Goal: Book appointment/travel/reservation

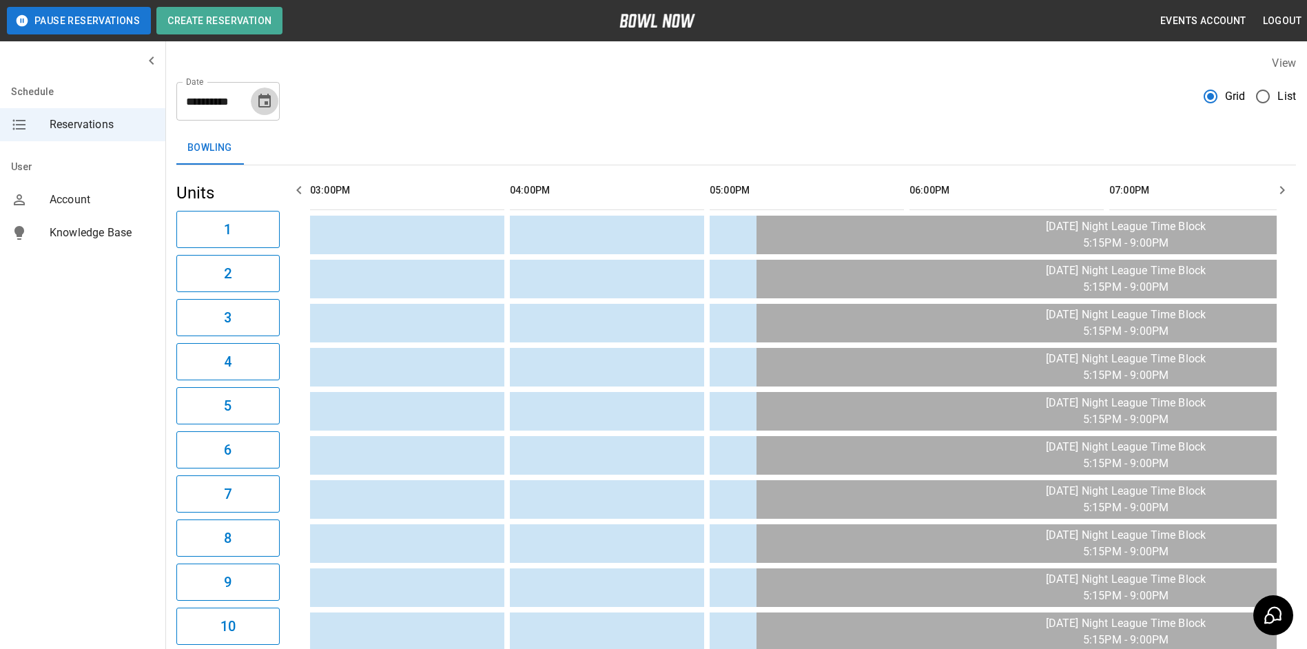
click at [266, 94] on icon "Choose date, selected date is Sep 4, 2025" at bounding box center [264, 101] width 17 height 17
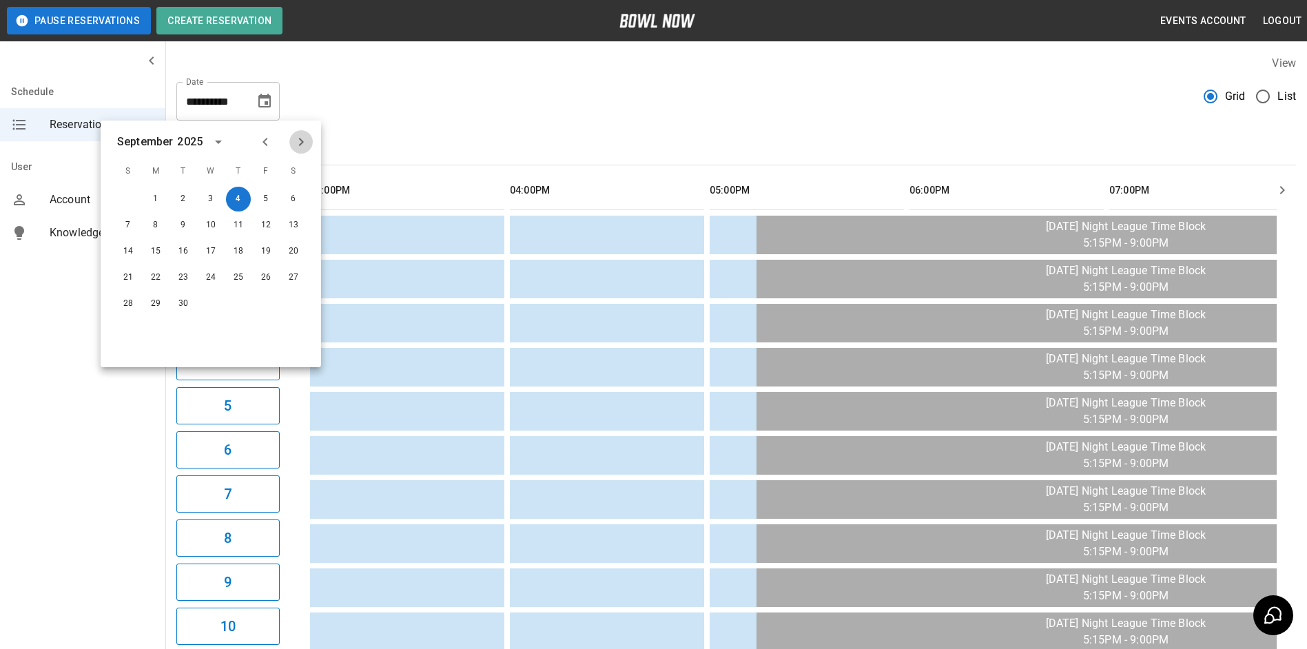
click at [300, 140] on icon "Next month" at bounding box center [301, 142] width 5 height 8
click at [301, 139] on icon "Next month" at bounding box center [301, 142] width 5 height 8
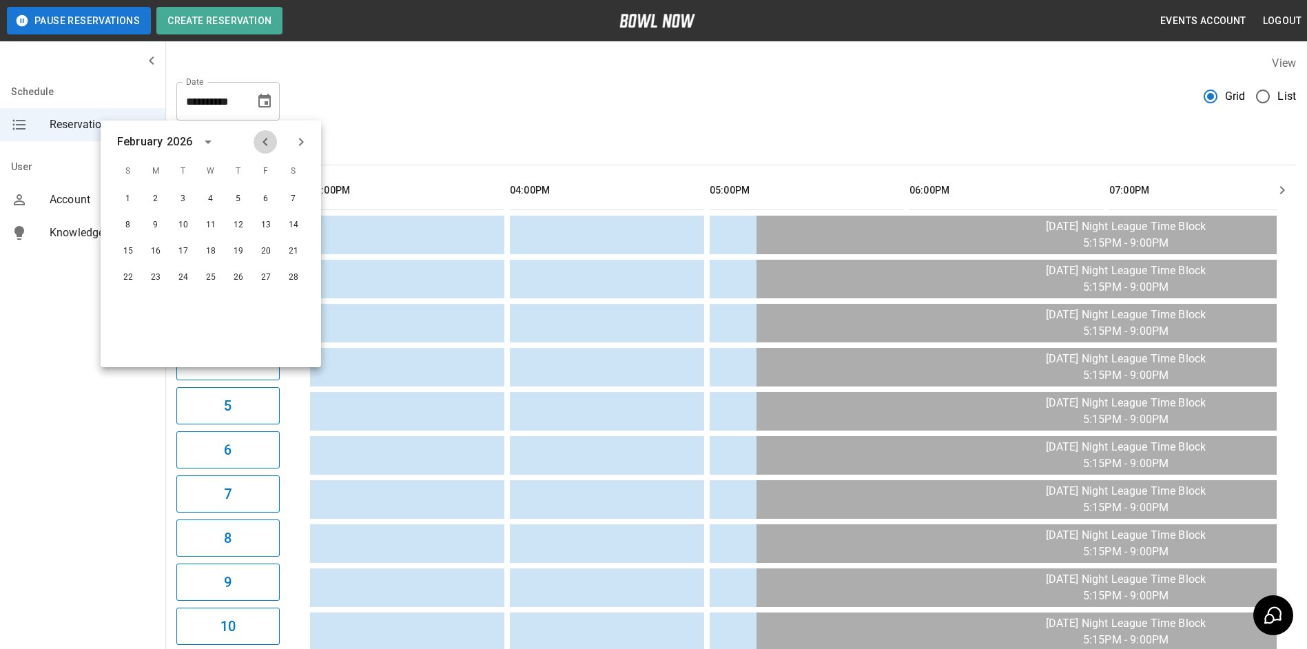
click at [265, 144] on icon "Previous month" at bounding box center [264, 142] width 5 height 8
click at [301, 139] on icon "Next month" at bounding box center [301, 142] width 5 height 8
click at [263, 138] on icon "Previous month" at bounding box center [265, 142] width 17 height 17
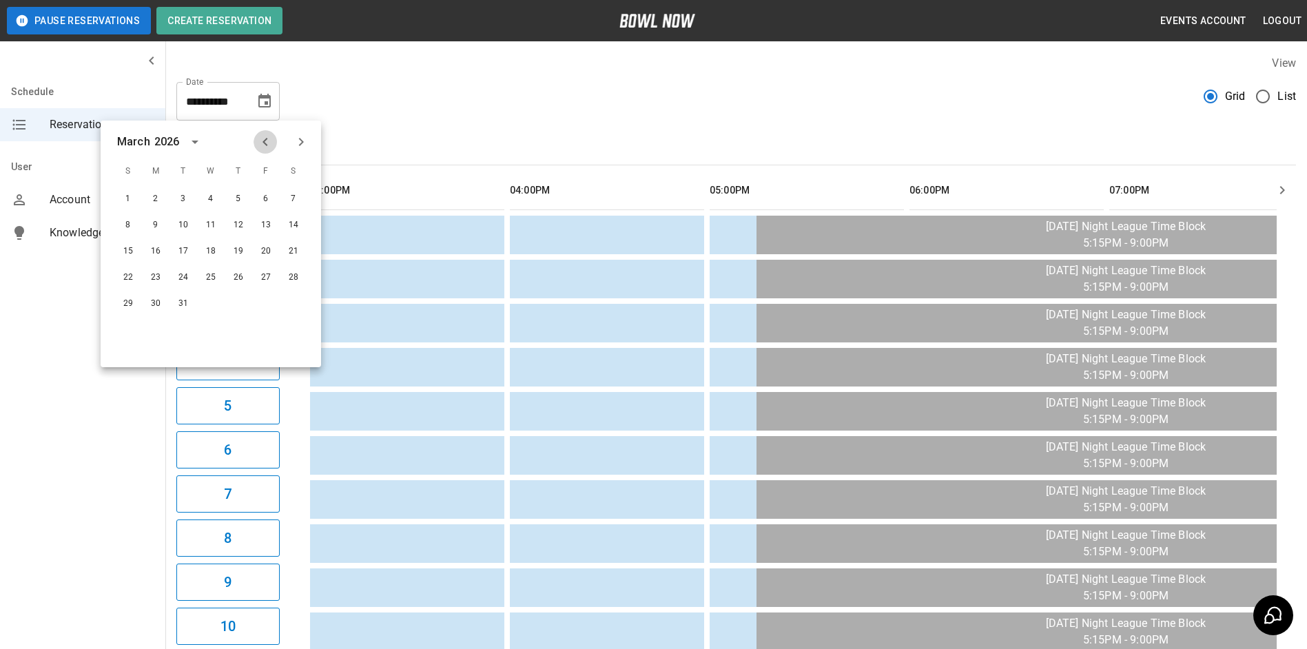
click at [263, 138] on icon "Previous month" at bounding box center [265, 142] width 17 height 17
click at [300, 276] on button "24" at bounding box center [293, 277] width 25 height 25
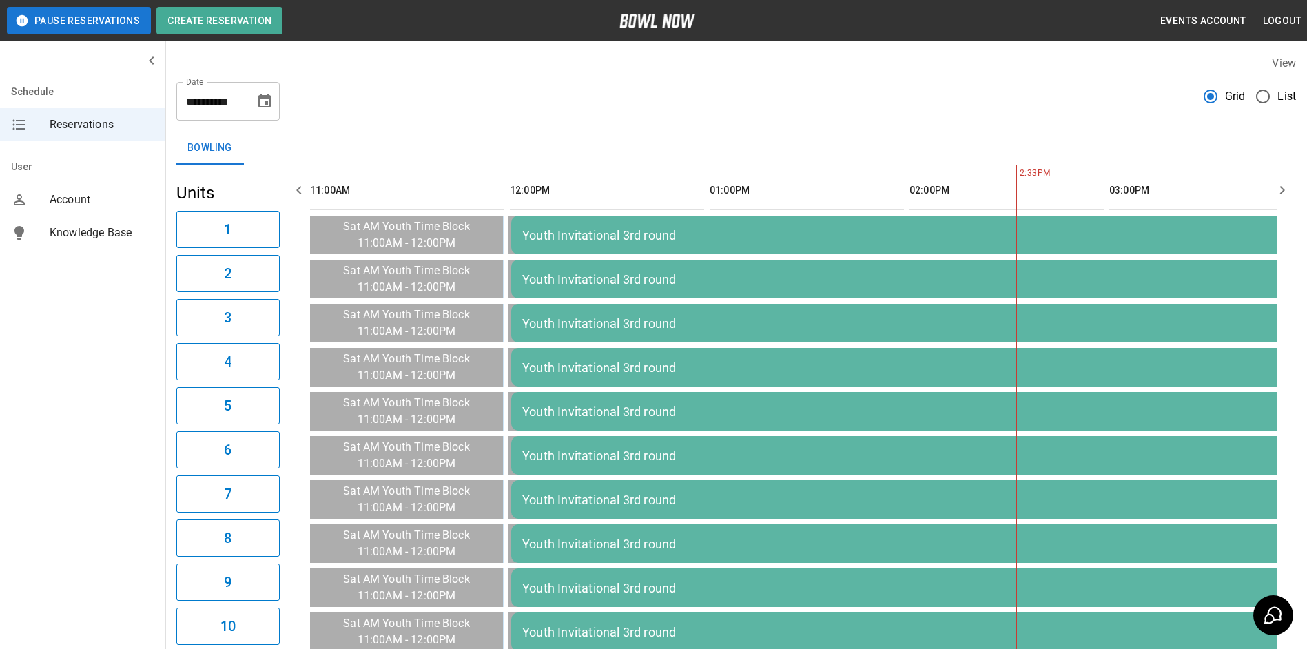
scroll to position [0, 599]
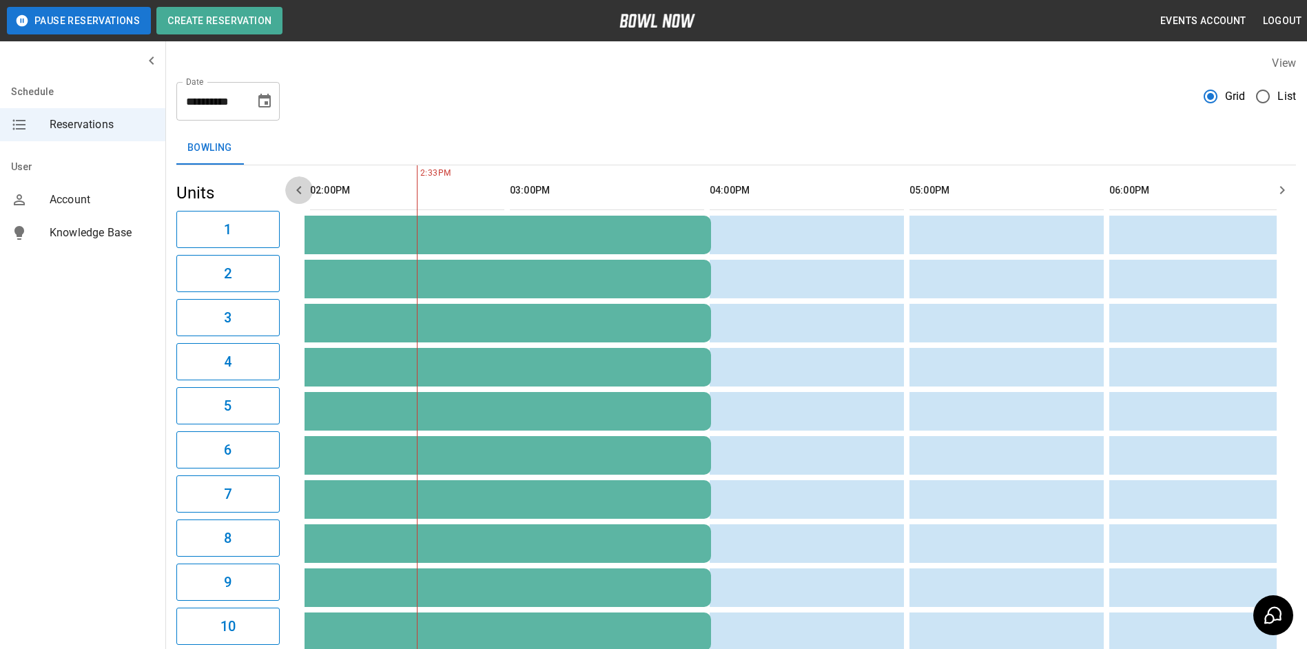
click at [297, 186] on icon "button" at bounding box center [299, 190] width 17 height 17
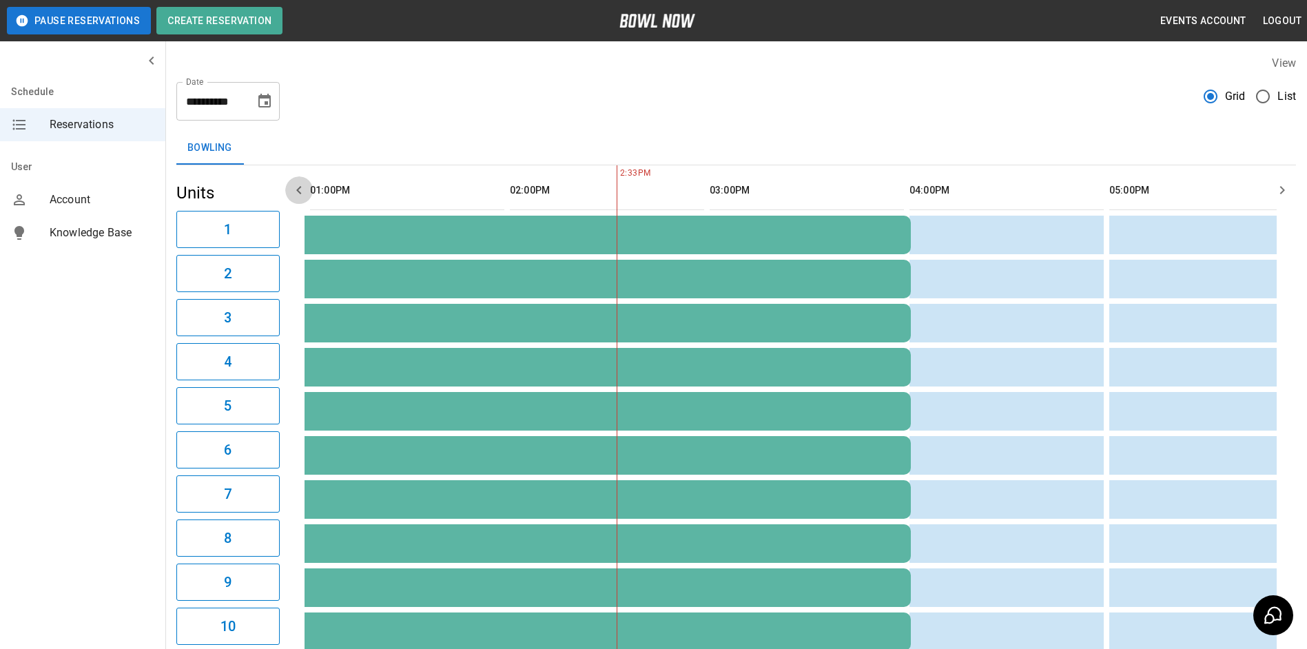
scroll to position [0, 400]
click at [297, 186] on icon "button" at bounding box center [299, 190] width 17 height 17
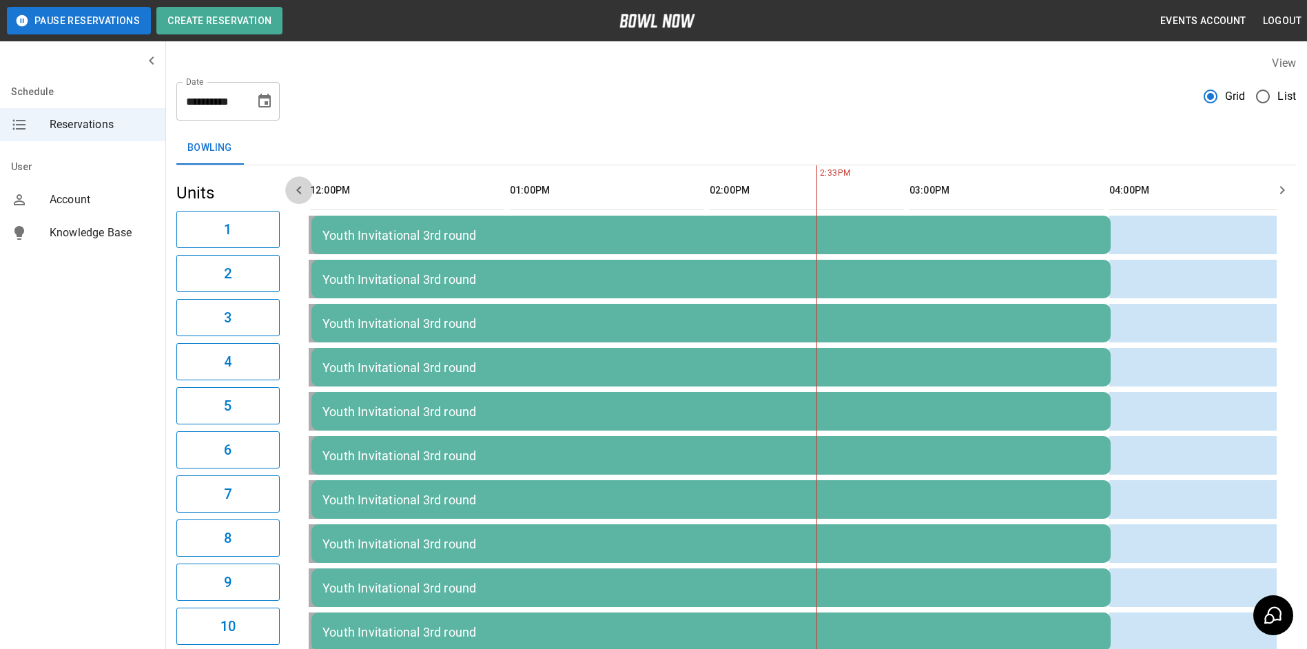
click at [297, 186] on icon "button" at bounding box center [299, 190] width 17 height 17
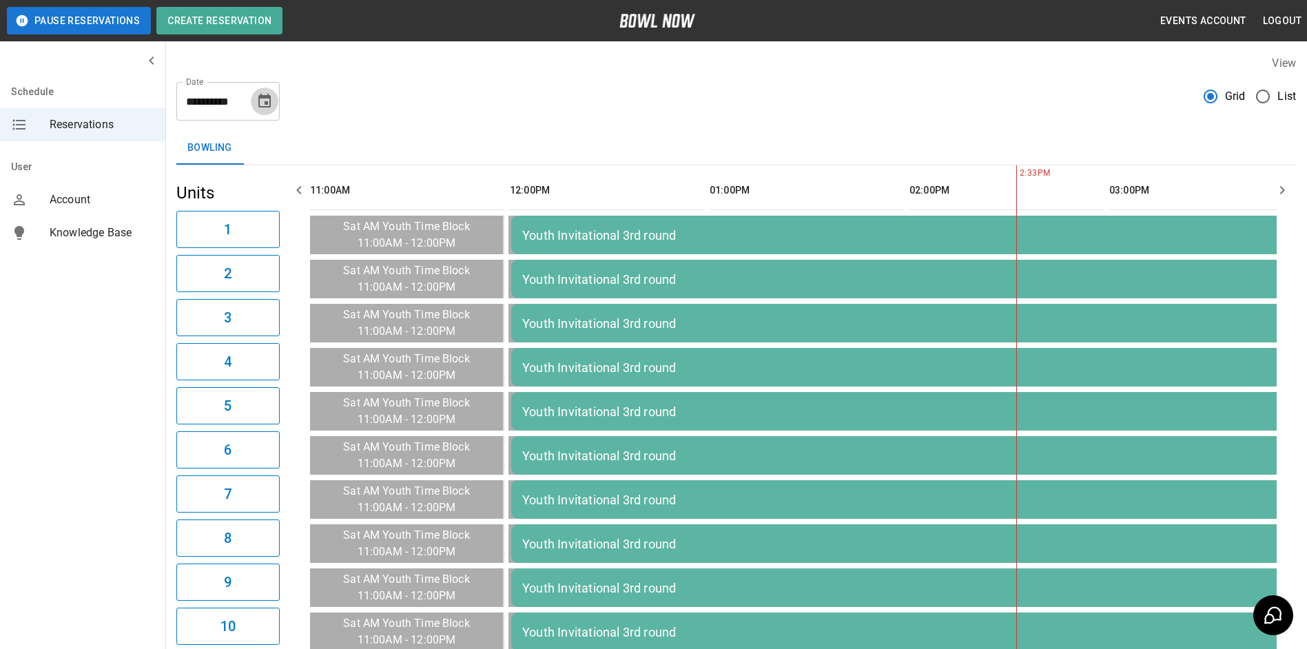
click at [264, 101] on icon "Choose date, selected date is Jan 24, 2026" at bounding box center [264, 101] width 17 height 17
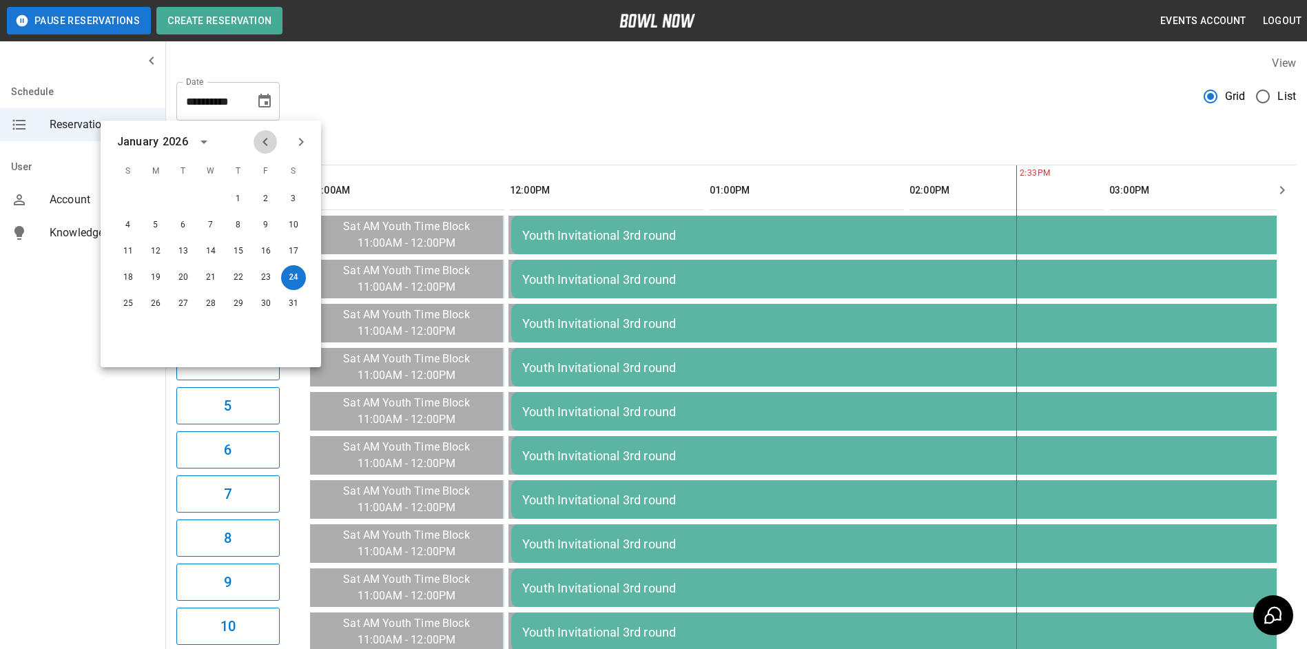
click at [264, 142] on icon "Previous month" at bounding box center [264, 142] width 5 height 8
click at [369, 88] on div "**********" at bounding box center [735, 96] width 1119 height 50
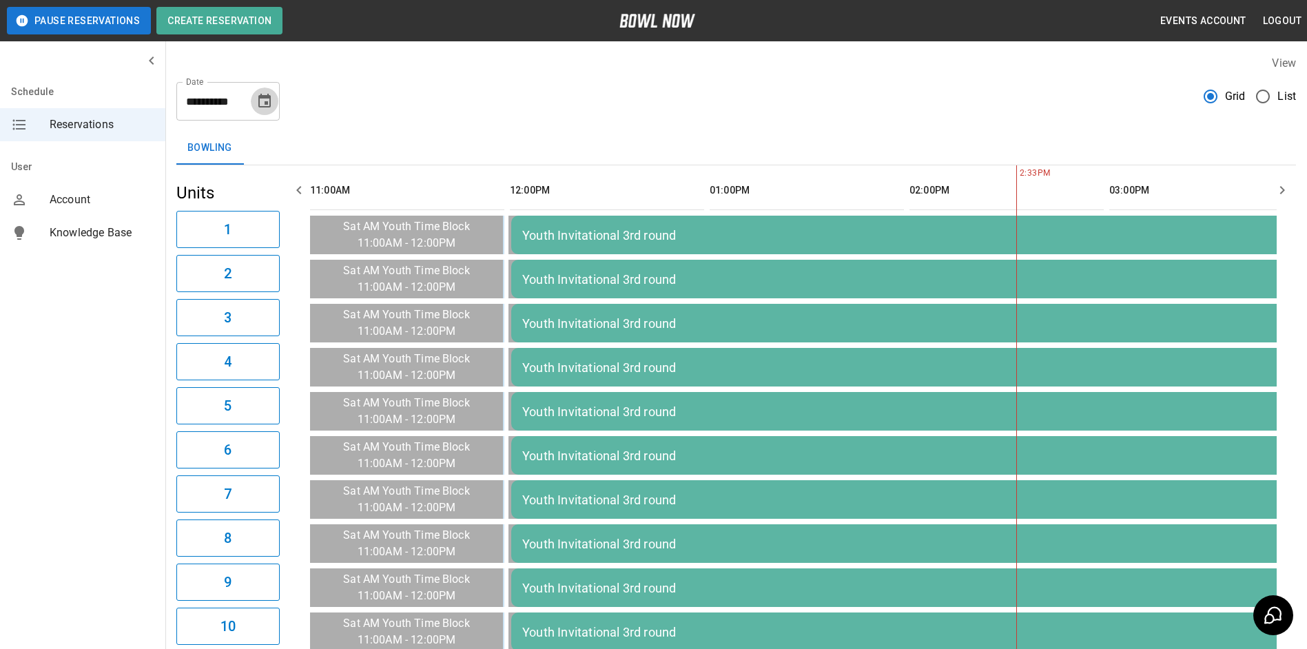
click at [266, 105] on icon "Choose date, selected date is Jan 24, 2026" at bounding box center [264, 101] width 12 height 14
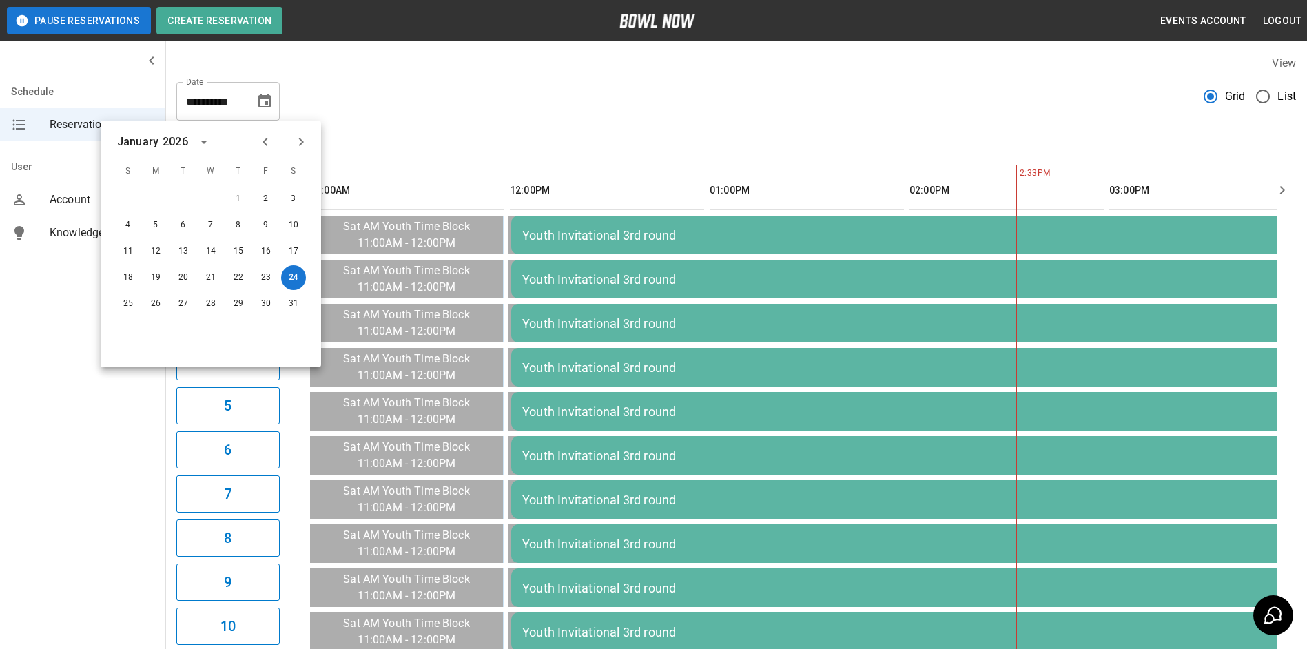
click at [264, 141] on icon "Previous month" at bounding box center [264, 142] width 5 height 8
click at [238, 196] on button "4" at bounding box center [238, 199] width 25 height 25
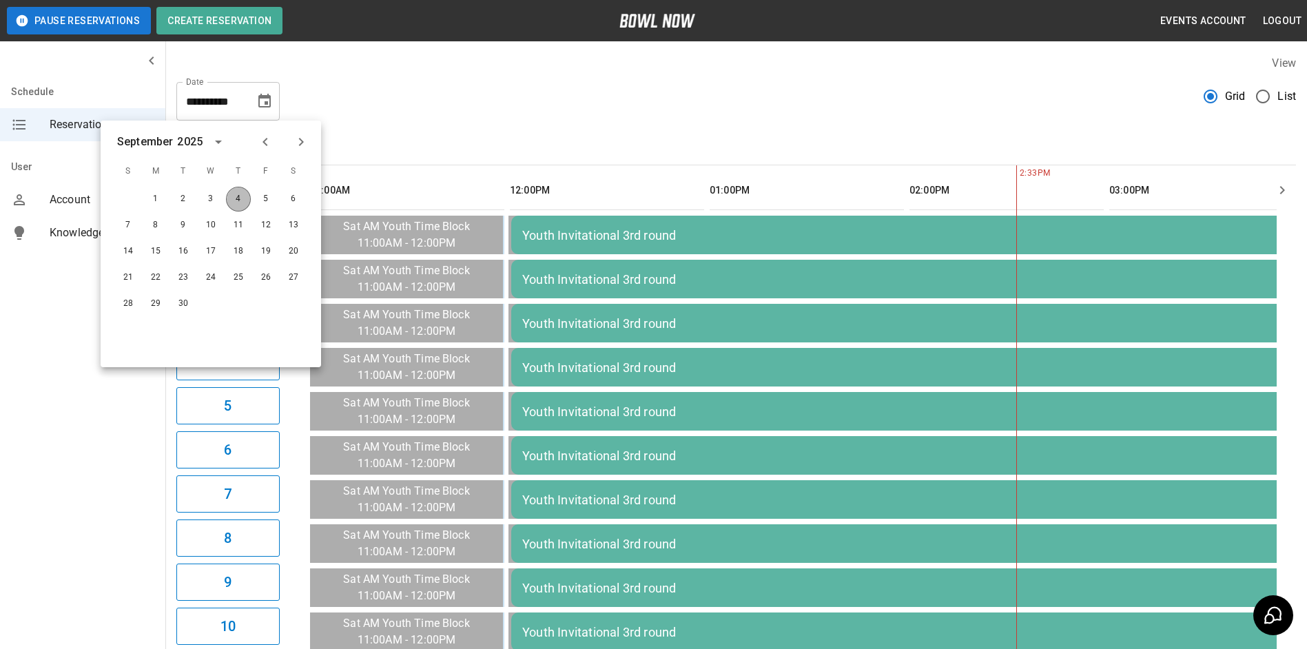
type input "**********"
